Goal: Check status: Check status

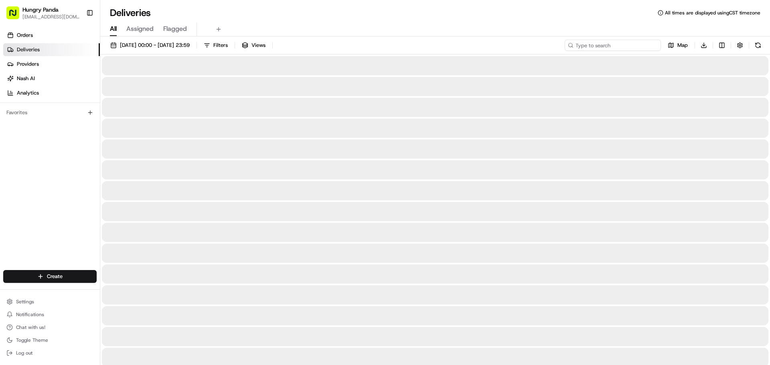
click at [606, 51] on input at bounding box center [613, 45] width 96 height 11
paste input "145484741525970384829"
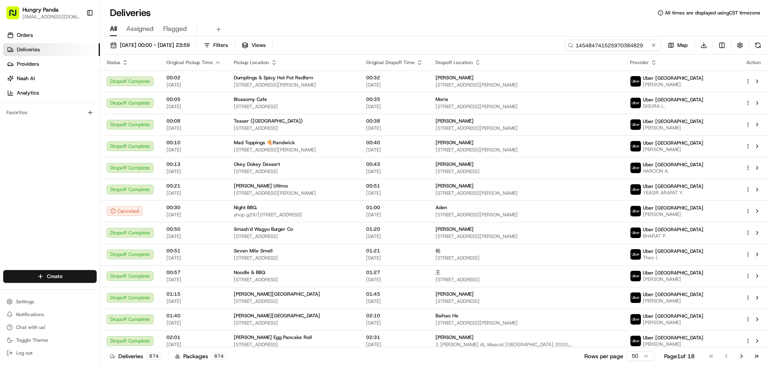
click at [588, 40] on input "145484741525970384829" at bounding box center [613, 45] width 96 height 11
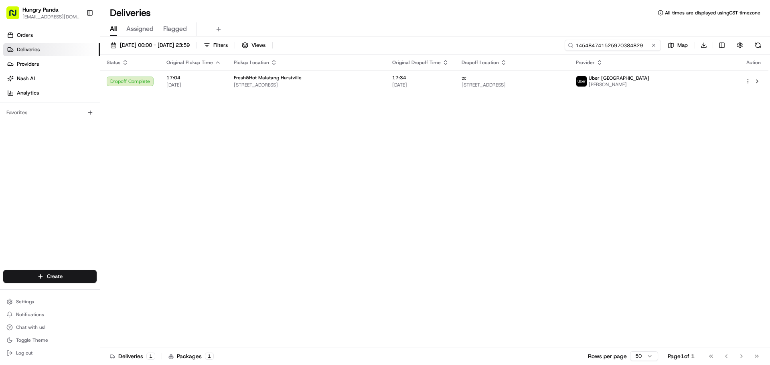
type input "145484741525970384829"
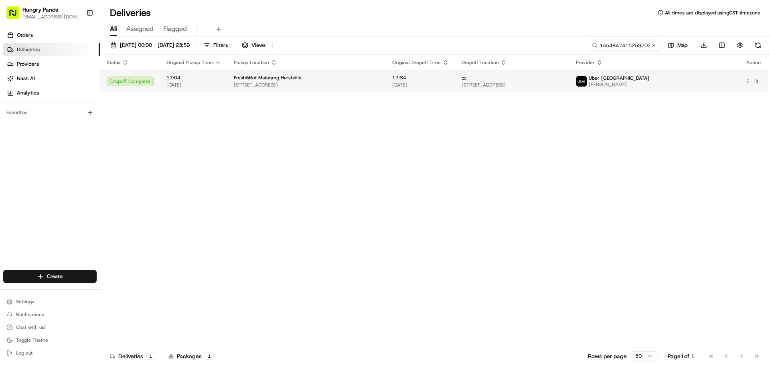
drag, startPoint x: 660, startPoint y: 89, endPoint x: 658, endPoint y: 84, distance: 5.5
click at [587, 84] on img at bounding box center [581, 81] width 10 height 10
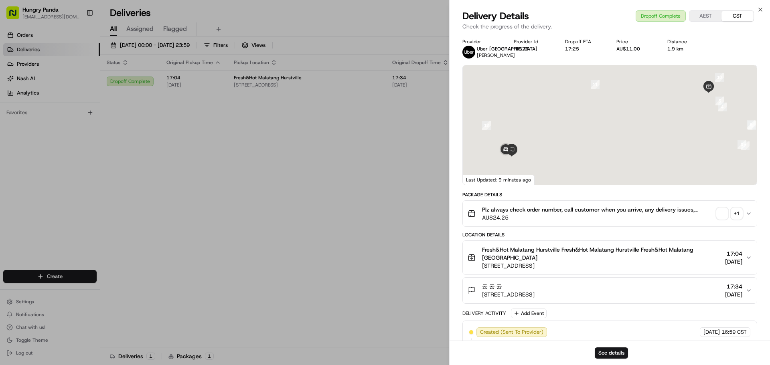
click at [715, 205] on button "Plz always check order number, call customer when you arrive, any delivery issu…" at bounding box center [610, 214] width 294 height 26
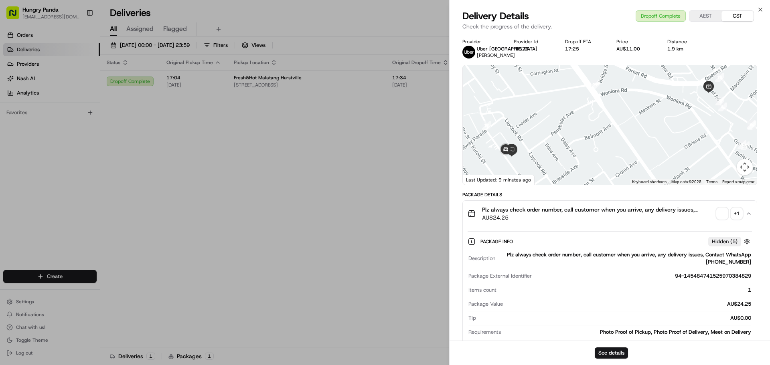
click at [722, 213] on span "button" at bounding box center [721, 213] width 11 height 11
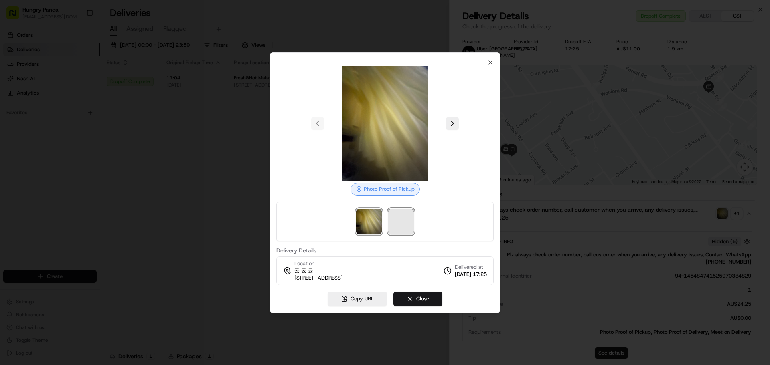
click at [411, 229] on span at bounding box center [401, 222] width 26 height 26
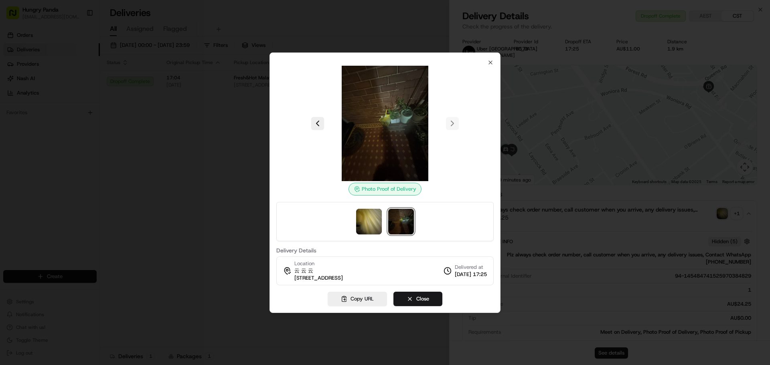
click at [277, 96] on div at bounding box center [384, 123] width 217 height 115
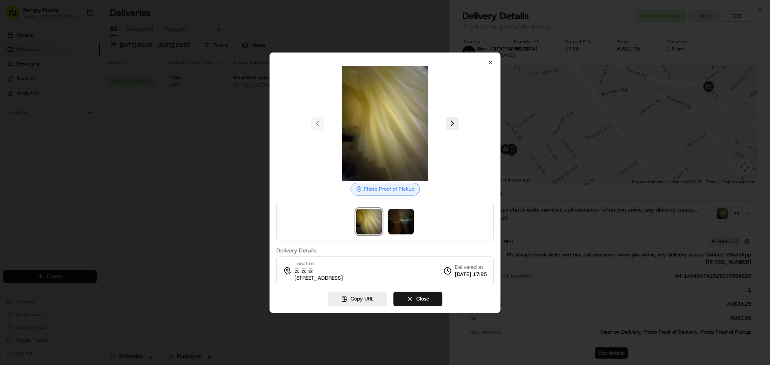
click at [231, 108] on div at bounding box center [385, 182] width 770 height 365
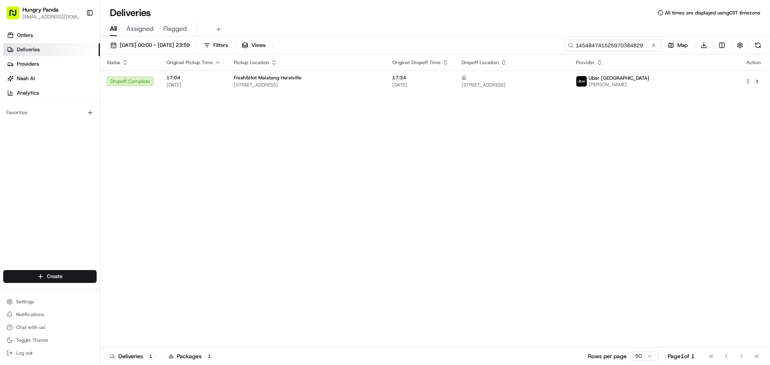
click at [629, 50] on input "145484741525970384829" at bounding box center [613, 45] width 96 height 11
paste input "2054837105354721681029"
drag, startPoint x: 617, startPoint y: 108, endPoint x: 619, endPoint y: 95, distance: 13.7
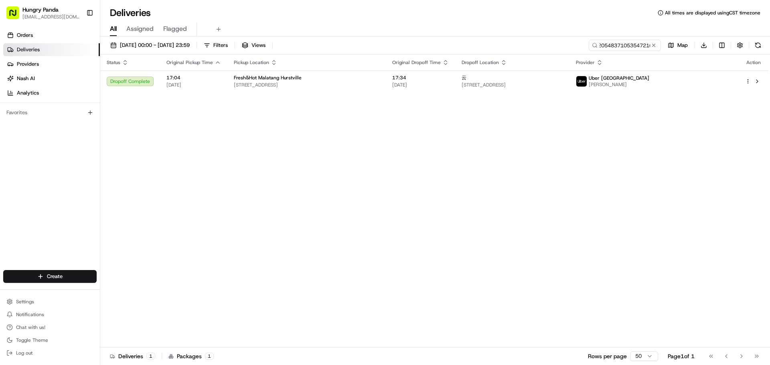
click at [617, 108] on div "Status Original Pickup Time Pickup Location Original Dropoff Time Dropoff Locat…" at bounding box center [434, 201] width 668 height 293
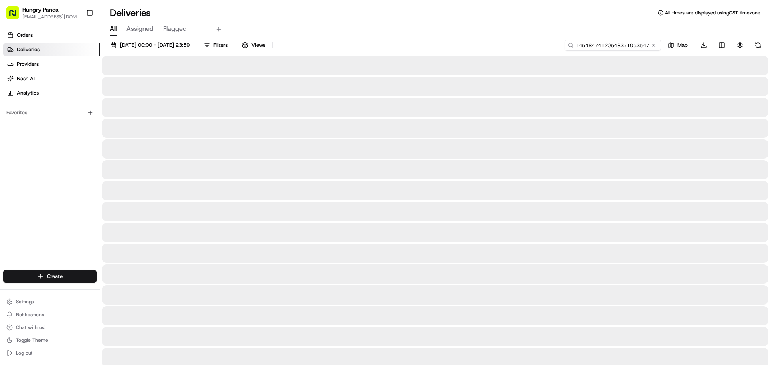
click at [617, 45] on input "1454847412054837105354721681029970384829" at bounding box center [613, 45] width 96 height 11
paste input "2054837105354721681029"
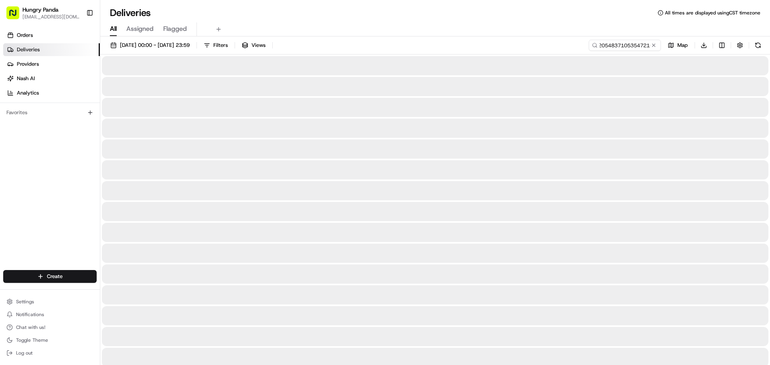
scroll to position [0, 0]
click at [609, 47] on input "145484205483710535472168102954837105354721681029970384829" at bounding box center [613, 45] width 96 height 11
paste input "20548371053547216810"
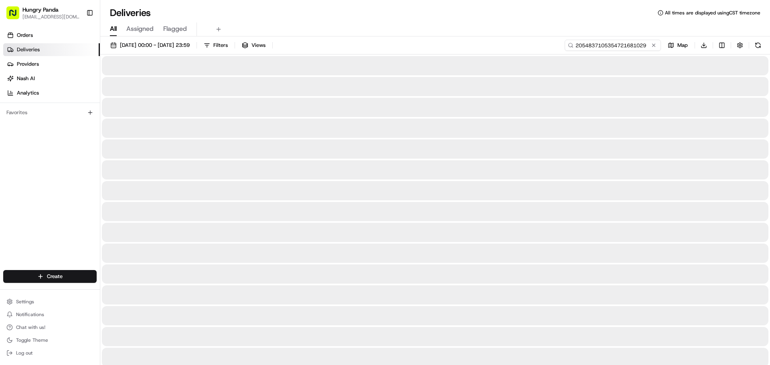
paste input "2054837105354721681029"
type input "20548371053547216810292054837105354721681029"
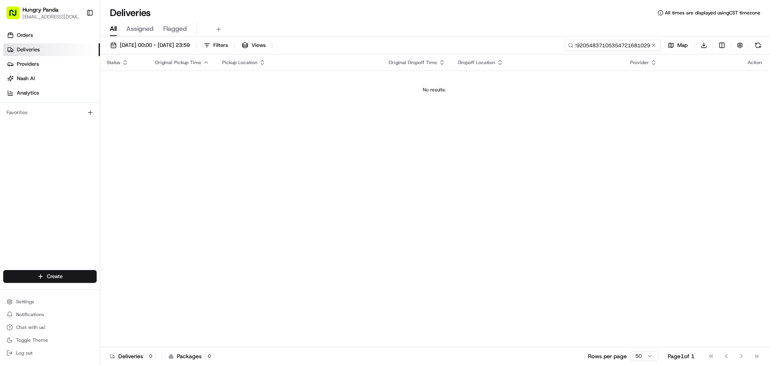
click at [629, 45] on input "20548371053547216810292054837105354721681029" at bounding box center [613, 45] width 96 height 11
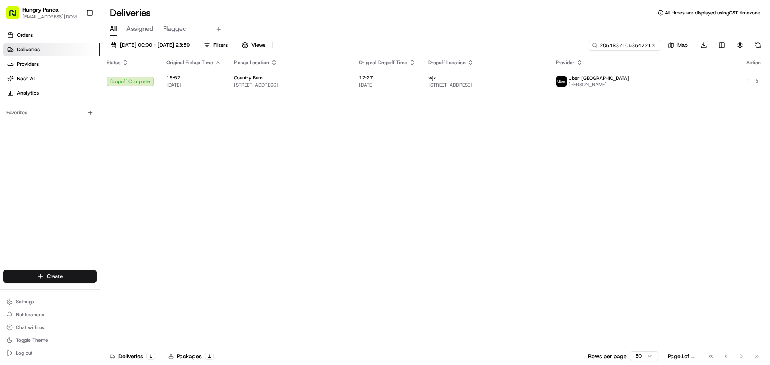
click at [310, 165] on div "Status Original Pickup Time Pickup Location Original Dropoff Time Dropoff Locat…" at bounding box center [434, 201] width 668 height 293
click at [617, 54] on div "[DATE] 00:00 - [DATE] 23:59 Filters Views 2054837105354721681029 Map Download" at bounding box center [435, 47] width 670 height 15
click at [619, 45] on input "2054837105354721681029" at bounding box center [613, 45] width 96 height 11
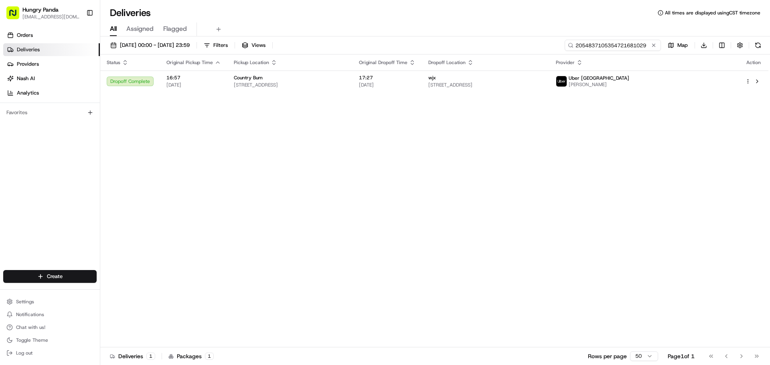
paste input "0557824265352763921754"
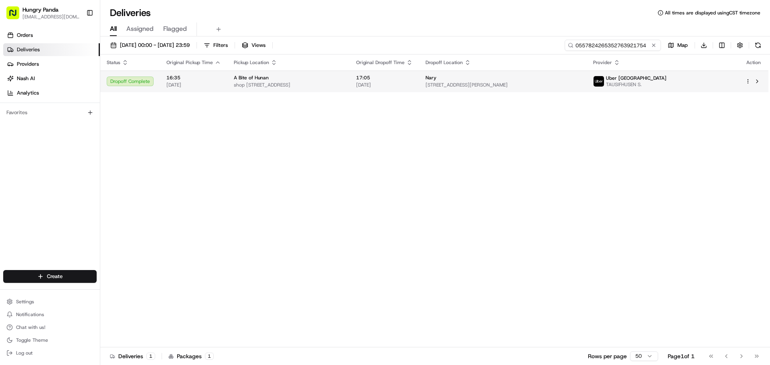
type input "0557824265352763921754"
click at [682, 89] on td "Uber Australia TAUSIFHUSEN S." at bounding box center [663, 82] width 152 height 22
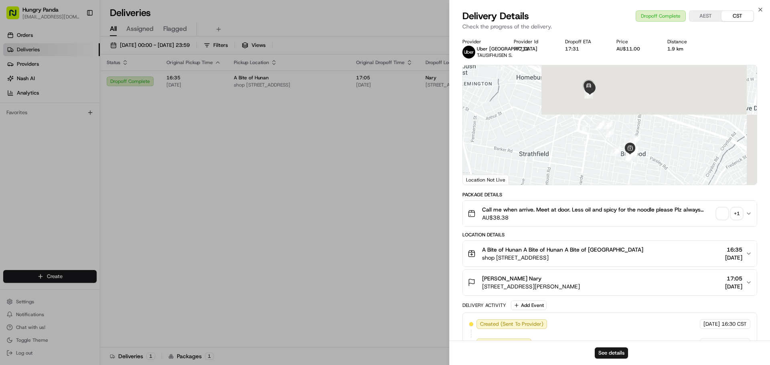
click at [719, 219] on span "button" at bounding box center [721, 213] width 11 height 11
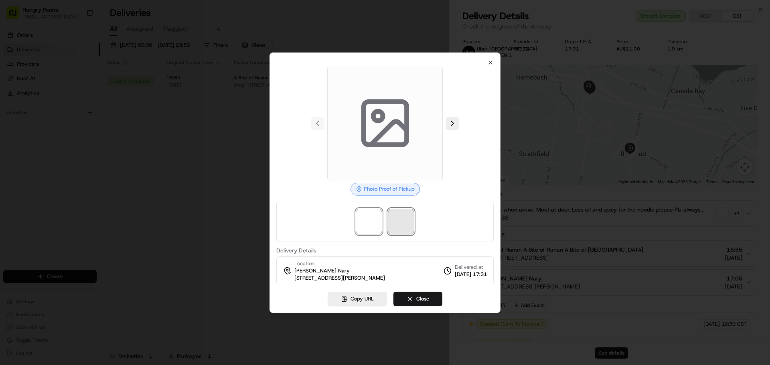
click at [399, 215] on span at bounding box center [401, 222] width 26 height 26
drag, startPoint x: 361, startPoint y: 216, endPoint x: 393, endPoint y: 219, distance: 31.8
click at [362, 217] on img at bounding box center [369, 222] width 26 height 26
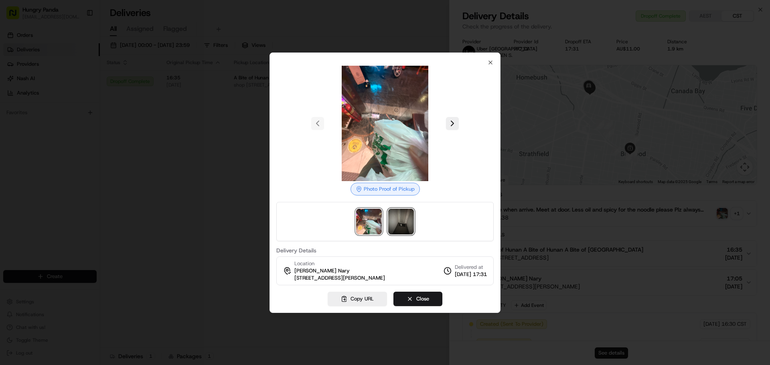
click at [393, 219] on img at bounding box center [401, 222] width 26 height 26
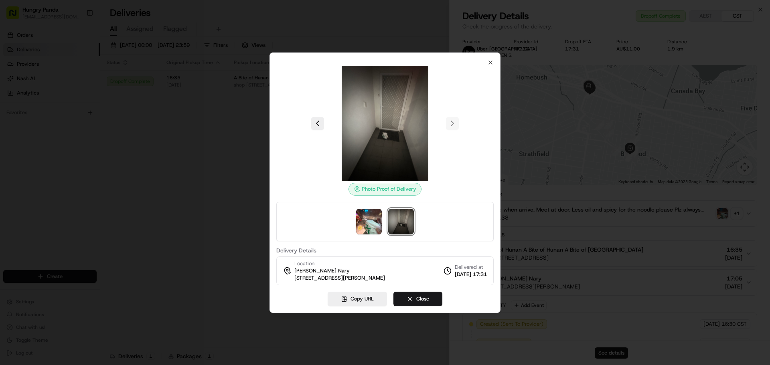
click at [143, 158] on div at bounding box center [385, 182] width 770 height 365
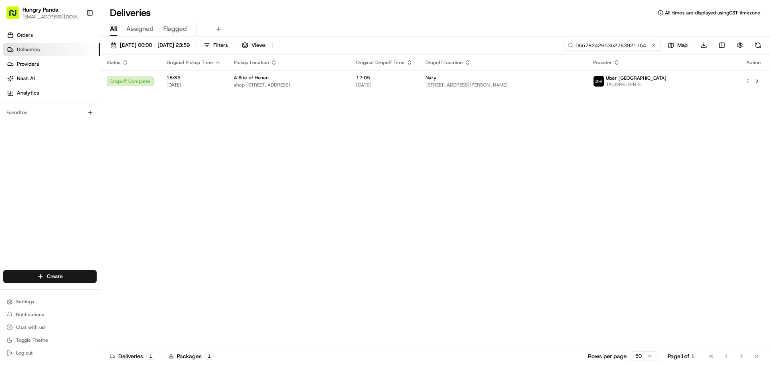
click at [606, 46] on input "0557824265352763921754" at bounding box center [613, 45] width 96 height 11
paste input "3652880795550729521442"
type input "3652880795550729521442"
drag, startPoint x: 570, startPoint y: 130, endPoint x: 648, endPoint y: 98, distance: 84.0
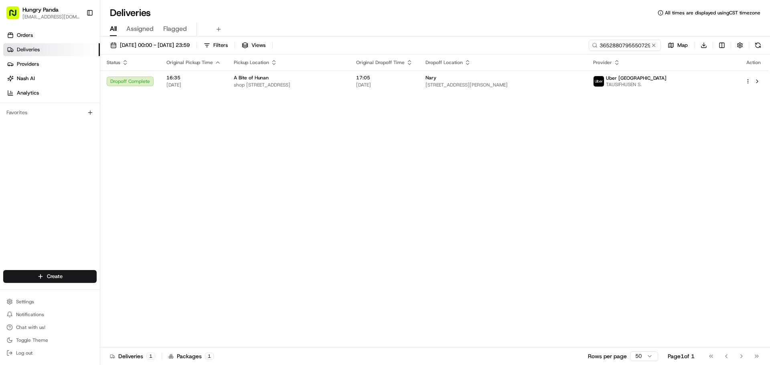
click at [570, 130] on div "Status Original Pickup Time Pickup Location Original Dropoff Time Dropoff Locat…" at bounding box center [434, 201] width 668 height 293
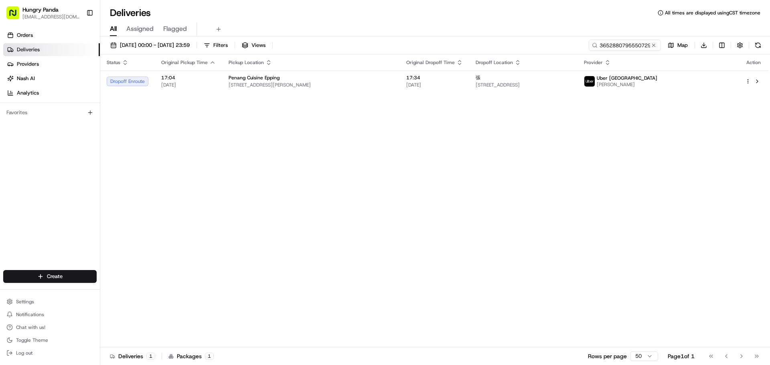
click at [657, 85] on span "[PERSON_NAME]" at bounding box center [627, 84] width 61 height 6
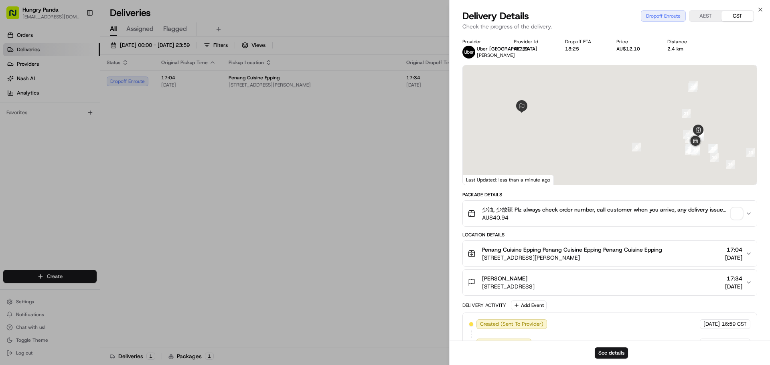
click at [737, 207] on div "少油, 少放辣 Plz always check order number, call customer when you arrive, any deliv…" at bounding box center [606, 214] width 278 height 16
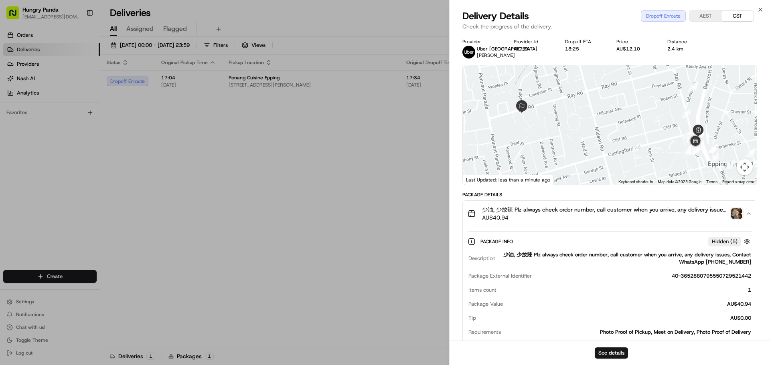
click at [736, 211] on img "button" at bounding box center [736, 213] width 11 height 11
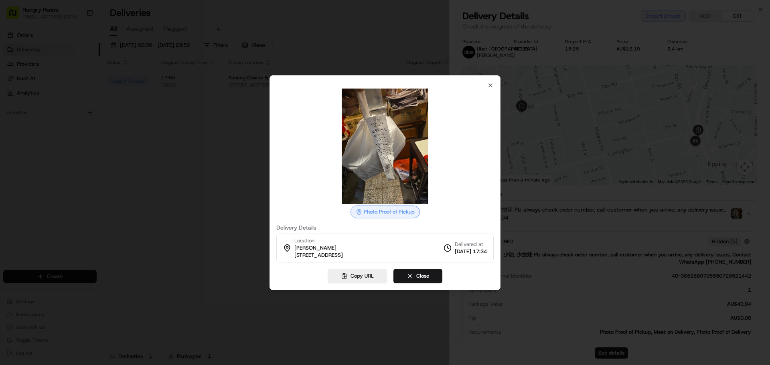
click at [633, 144] on div at bounding box center [385, 182] width 770 height 365
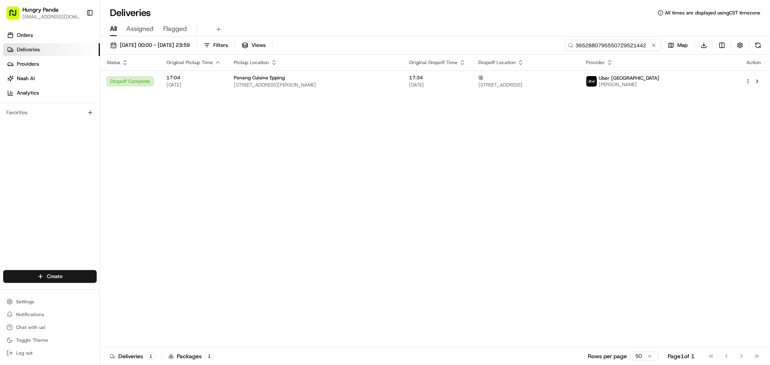
click at [619, 47] on input "3652880795550729521442" at bounding box center [613, 45] width 96 height 11
paste input "455987513595272003784"
click at [617, 49] on input "365288045598751359527200378450729521442" at bounding box center [613, 45] width 96 height 11
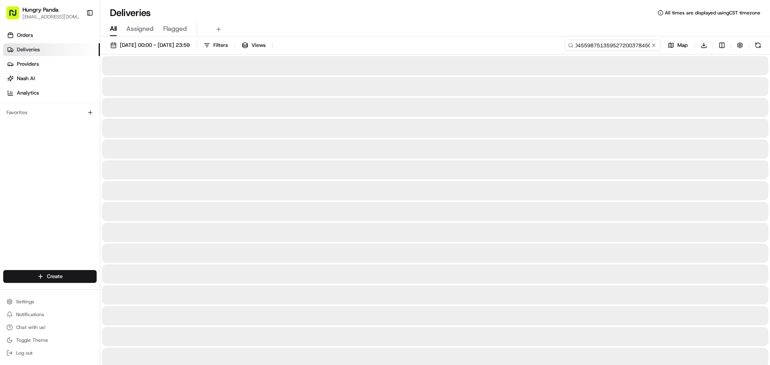
click at [617, 49] on input "365288045598751359527200378450729521442" at bounding box center [613, 45] width 96 height 11
type input "455987513595272003784"
click at [601, 98] on div at bounding box center [435, 107] width 666 height 19
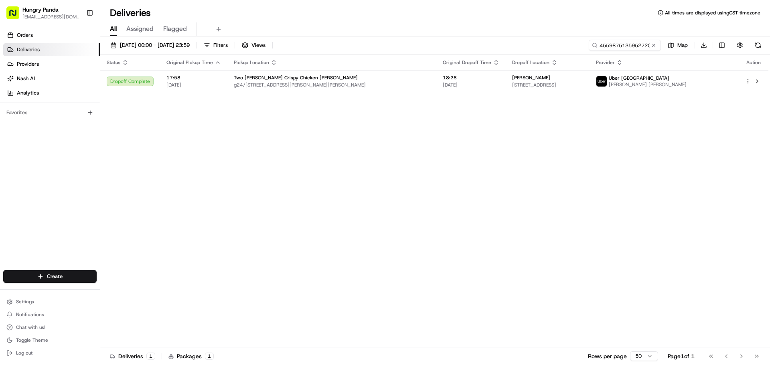
click at [692, 95] on div "Status Original Pickup Time Pickup Location Original Dropoff Time Dropoff Locat…" at bounding box center [434, 201] width 668 height 293
click at [676, 87] on span "[PERSON_NAME] [PERSON_NAME]" at bounding box center [648, 84] width 78 height 6
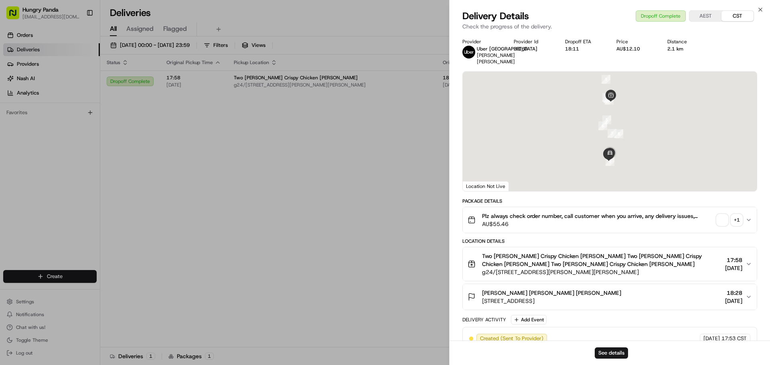
click at [719, 219] on span "button" at bounding box center [721, 220] width 11 height 11
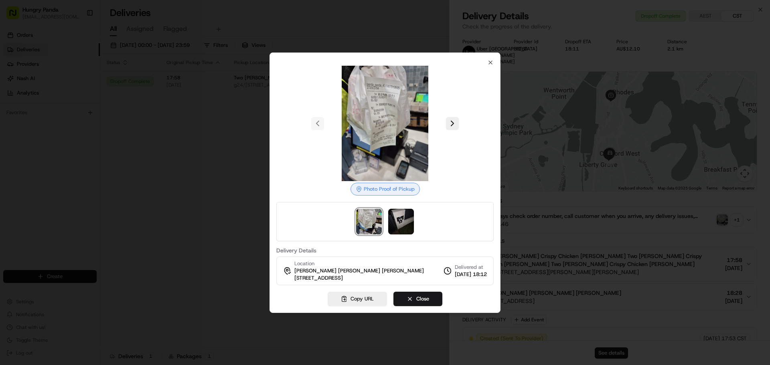
click at [386, 214] on div at bounding box center [384, 221] width 217 height 39
click at [391, 217] on img at bounding box center [401, 222] width 26 height 26
